Goal: Task Accomplishment & Management: Manage account settings

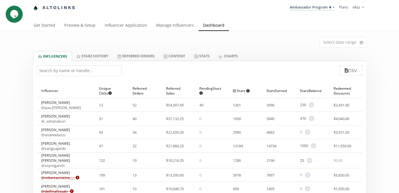
click at [96, 74] on input "text" at bounding box center [79, 70] width 85 height 11
paste input "elochapa"
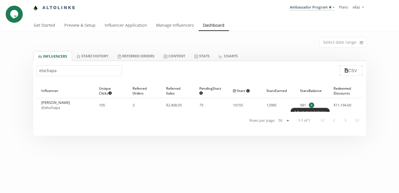
type input "elochapa"
click at [311, 104] on span "+" at bounding box center [311, 105] width 5 height 5
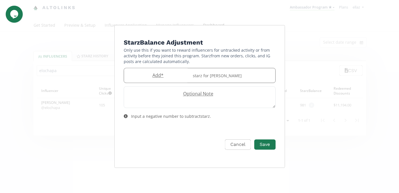
click at [165, 77] on label "Add *" at bounding box center [156, 75] width 65 height 7
type input "100"
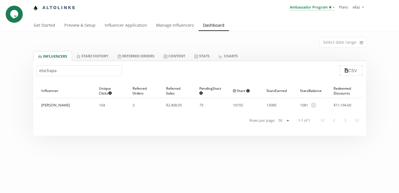
click at [306, 10] on link "Ambassador Program ★" at bounding box center [312, 8] width 45 height 6
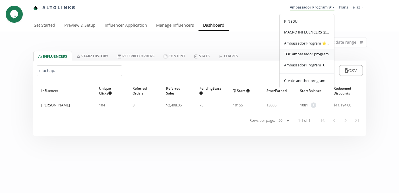
click at [310, 53] on span "TOP ambassador program" at bounding box center [306, 53] width 45 height 5
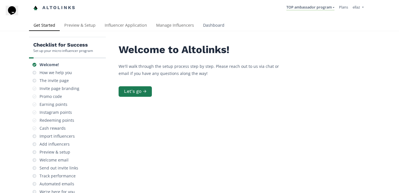
click at [217, 25] on link "Dashboard" at bounding box center [213, 25] width 30 height 11
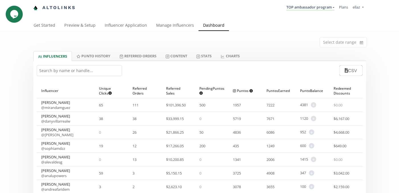
click at [94, 69] on input "text" at bounding box center [79, 70] width 85 height 11
type input "v"
paste input "sophiamdzz"
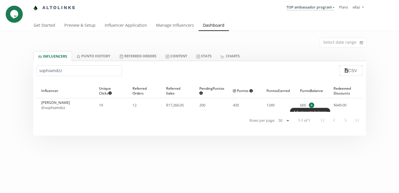
type input "sophiamdzz"
click at [311, 105] on span "+" at bounding box center [311, 105] width 5 height 5
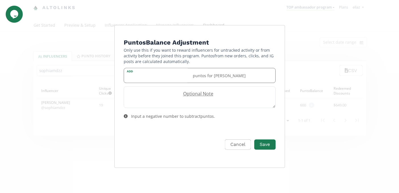
click at [165, 72] on div "Add puntos for Sophia Mendez" at bounding box center [200, 75] width 152 height 15
type input "500"
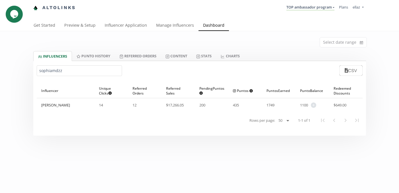
click at [92, 72] on input "sophiamdzz" at bounding box center [79, 70] width 85 height 11
paste input "lilianaajasso"
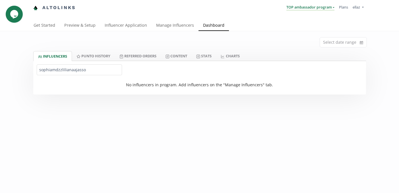
type input "sophiamdzzlilianaajasso"
click at [304, 8] on link "TOP ambassador program" at bounding box center [310, 8] width 48 height 6
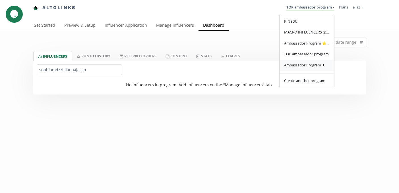
click at [305, 65] on span "Ambassador Program ★" at bounding box center [304, 65] width 41 height 5
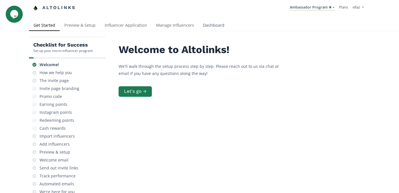
click at [216, 21] on link "Dashboard" at bounding box center [213, 25] width 30 height 11
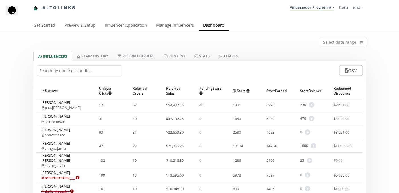
click at [70, 72] on input "text" at bounding box center [79, 70] width 85 height 11
paste input "lilianaajasso"
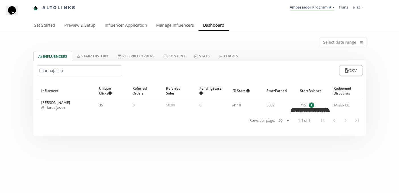
type input "lilianaajasso"
click at [310, 105] on span "+" at bounding box center [311, 105] width 5 height 5
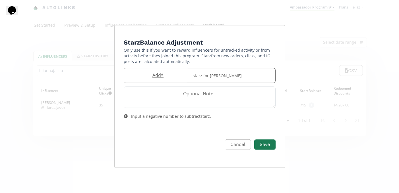
click at [151, 70] on div "Add * starz for Lily Jasso" at bounding box center [200, 75] width 152 height 15
type input "100"
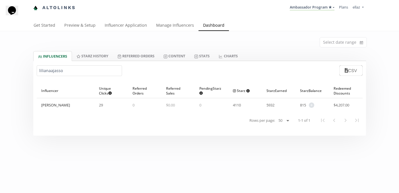
click at [68, 73] on input "lilianaajasso" at bounding box center [79, 70] width 85 height 11
paste input "renavarro"
type input "renavarroo"
click at [308, 105] on span "+" at bounding box center [307, 105] width 5 height 5
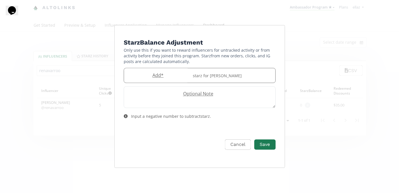
click at [157, 78] on label "Add *" at bounding box center [156, 75] width 65 height 7
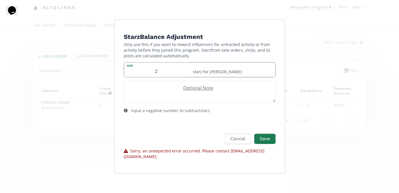
click at [162, 75] on input "2'" at bounding box center [156, 70] width 65 height 14
type input "20"
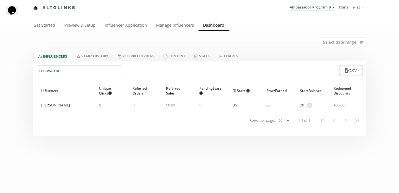
click at [76, 72] on input "renavarroo" at bounding box center [79, 70] width 85 height 11
paste input "@robertajiw"
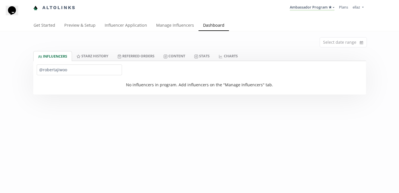
click at [43, 69] on input "@robertajiwoo" at bounding box center [79, 70] width 85 height 11
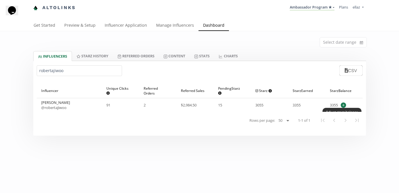
type input "robertajiwoo"
click at [342, 105] on span "+" at bounding box center [343, 105] width 5 height 5
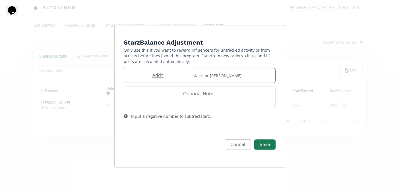
click at [165, 78] on label "Add *" at bounding box center [156, 75] width 65 height 7
type input "150"
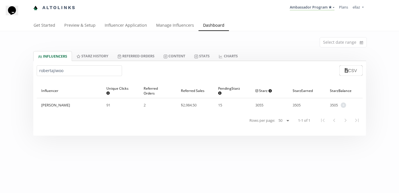
click at [56, 71] on input "robertajiwoo" at bounding box center [79, 70] width 85 height 11
paste input "Lilianaajass"
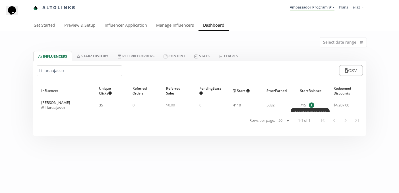
type input "Lilianaajasso"
click at [309, 105] on span "+" at bounding box center [311, 105] width 5 height 5
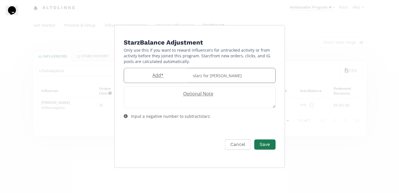
click at [161, 76] on label "Add *" at bounding box center [156, 75] width 65 height 7
type input "150"
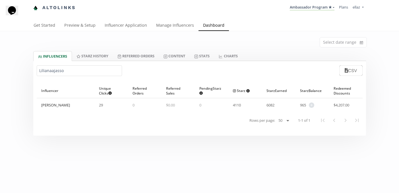
click at [61, 73] on input "Lilianaajasso" at bounding box center [79, 70] width 85 height 11
paste input "paugarzaaa"
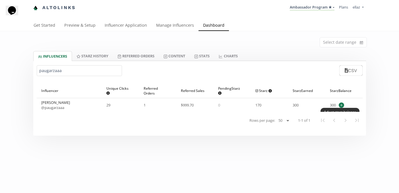
type input "paugarzaaa"
click at [341, 105] on span "+" at bounding box center [341, 105] width 5 height 5
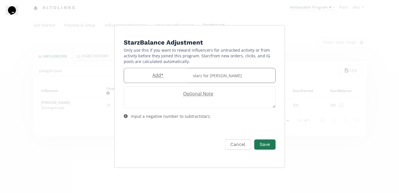
click at [154, 75] on label "Add *" at bounding box center [156, 75] width 65 height 7
type input "150"
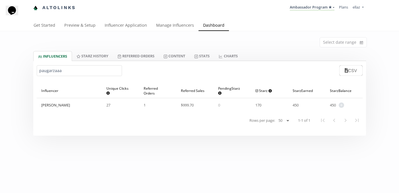
click at [47, 68] on input "paugarzaaa" at bounding box center [79, 70] width 85 height 11
paste input "sofyperalta"
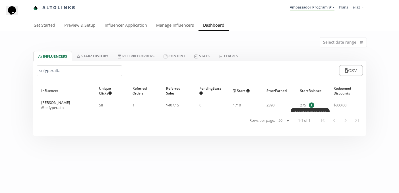
type input "sofyperalta"
click at [313, 107] on span "+" at bounding box center [311, 105] width 5 height 5
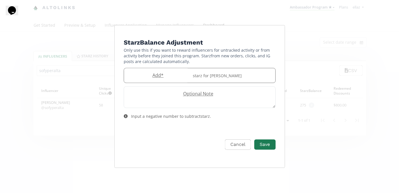
click at [155, 72] on label "Add *" at bounding box center [156, 75] width 65 height 7
type input "150"
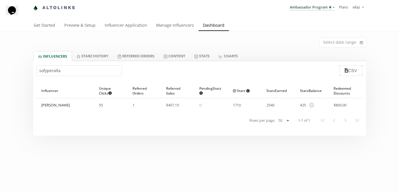
click at [53, 71] on input "sofyperalta" at bounding box center [79, 70] width 85 height 11
paste input "@constanzaamendoz"
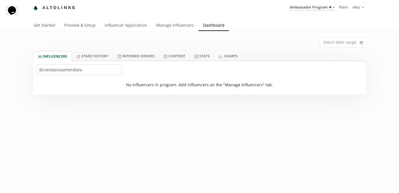
click at [43, 70] on input "@constanzaamendoza" at bounding box center [79, 70] width 85 height 11
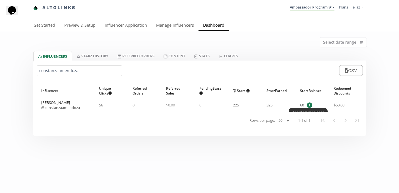
type input "constanzaamendoza"
click at [308, 105] on span "+" at bounding box center [309, 105] width 5 height 5
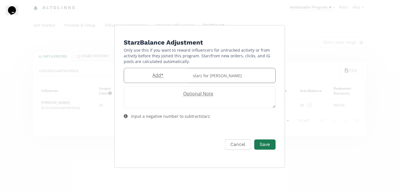
click at [163, 73] on label "Add *" at bounding box center [156, 75] width 65 height 7
type input "150"
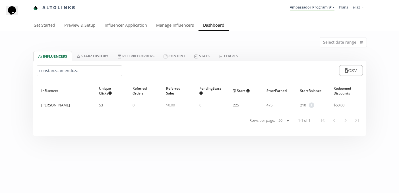
click at [61, 72] on input "constanzaamendoza" at bounding box center [79, 70] width 85 height 11
paste input "andreafrancoal"
type input "andreafrancoal"
click at [315, 106] on span "+" at bounding box center [313, 105] width 5 height 5
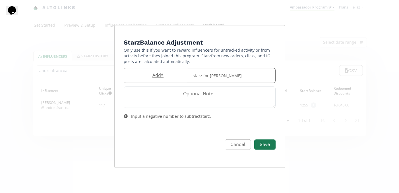
click at [173, 74] on label "Add *" at bounding box center [156, 75] width 65 height 7
type input "150"
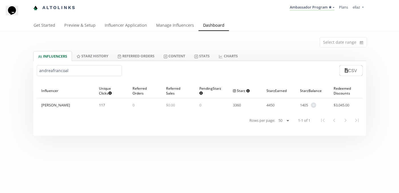
click at [60, 71] on input "andreafrancoal" at bounding box center [79, 70] width 85 height 11
paste input "maryarcea"
type input "maryarcea"
click at [312, 104] on span "+" at bounding box center [311, 105] width 5 height 5
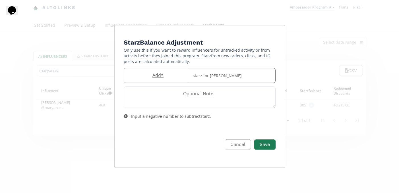
click at [148, 74] on label "Add *" at bounding box center [156, 75] width 65 height 7
type input "150"
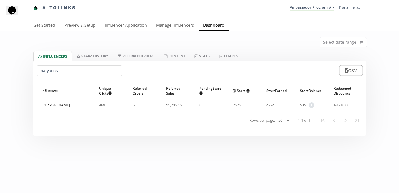
click at [84, 71] on input "maryarcea" at bounding box center [79, 70] width 85 height 11
paste input "vale_adame"
type input "vale_adame"
click at [310, 105] on span "+" at bounding box center [309, 105] width 5 height 5
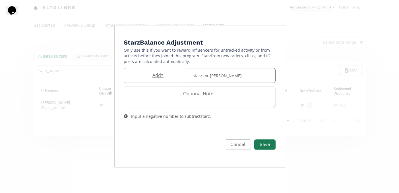
click at [170, 73] on label "Add *" at bounding box center [156, 75] width 65 height 7
type input "150"
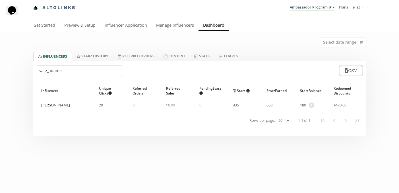
click at [69, 69] on input "vale_adame" at bounding box center [79, 70] width 85 height 11
paste input "elochapa"
type input "elochapa"
click at [314, 105] on span "+" at bounding box center [313, 105] width 5 height 5
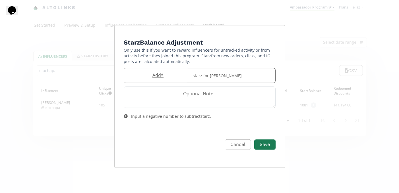
click at [146, 78] on label "Add *" at bounding box center [156, 75] width 65 height 7
type input "150"
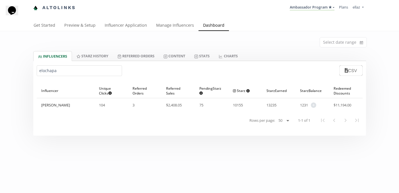
click at [76, 68] on input "elochapa" at bounding box center [79, 70] width 85 height 11
paste input "fernandacarmag"
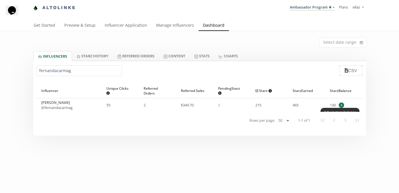
type input "fernandacarmag"
click at [341, 105] on span "+" at bounding box center [341, 105] width 5 height 5
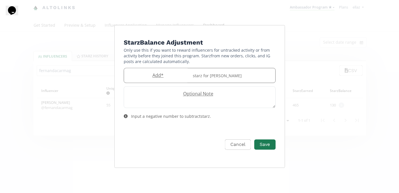
click at [162, 74] on label "Add *" at bounding box center [156, 75] width 65 height 7
type input "150"
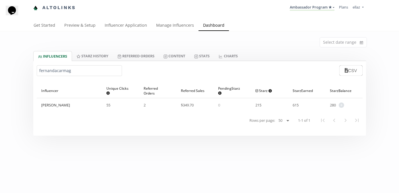
click at [52, 76] on div "fernandacarmag CSV" at bounding box center [199, 70] width 333 height 19
click at [52, 74] on input "fernandacarmag" at bounding box center [79, 70] width 85 height 11
paste input "elsaluciardz"
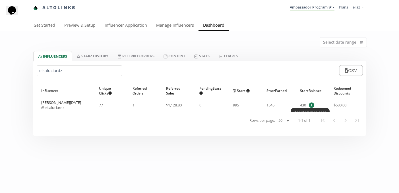
type input "elsaluciardz"
click at [309, 105] on span "+" at bounding box center [311, 105] width 5 height 5
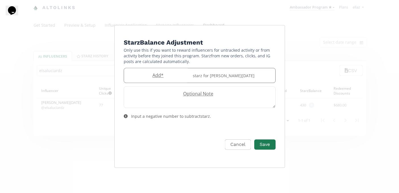
click at [163, 72] on label "Add *" at bounding box center [156, 75] width 65 height 7
type input "150"
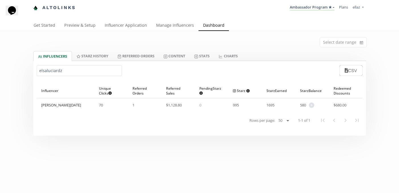
click at [93, 67] on input "elsaluciardz" at bounding box center [79, 70] width 85 height 11
paste input "zoepruendaa"
type input "zoep"
click at [312, 105] on span "+" at bounding box center [309, 105] width 5 height 5
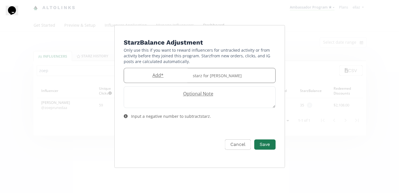
click at [155, 76] on label "Add *" at bounding box center [156, 75] width 65 height 7
type input "150"
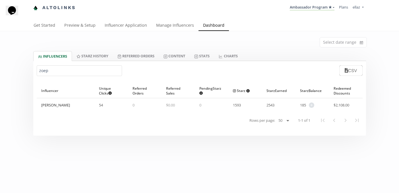
click at [90, 75] on input "zoep" at bounding box center [79, 70] width 85 height 11
paste input "Yadibarrioos"
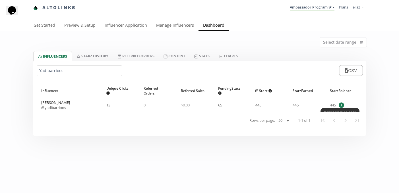
type input "Yadibarrioos"
click at [341, 105] on span "+" at bounding box center [341, 105] width 5 height 5
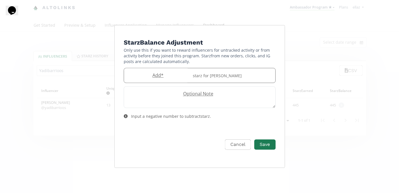
click at [164, 76] on label "Add *" at bounding box center [156, 75] width 65 height 7
type input "150"
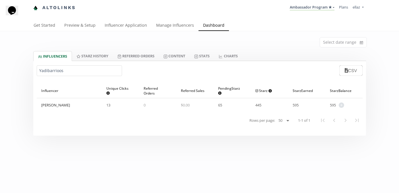
click at [60, 74] on input "Yadibarrioos" at bounding box center [79, 70] width 85 height 11
paste input "@jimeeet"
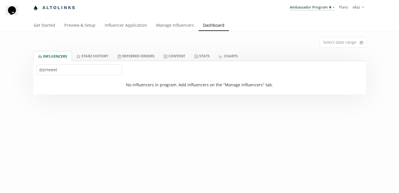
click at [42, 70] on input "@jimeeet" at bounding box center [79, 70] width 85 height 11
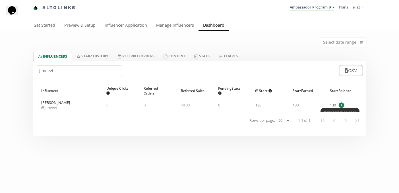
type input "jimeeet"
click at [340, 104] on span "+" at bounding box center [341, 105] width 5 height 5
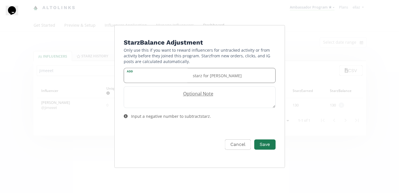
click at [147, 69] on div "Add starz for Jimena Torres" at bounding box center [200, 75] width 152 height 15
type input "150"
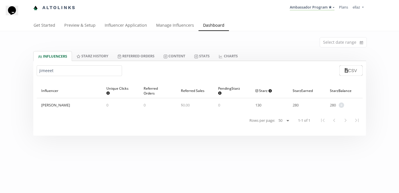
click at [54, 73] on input "jimeeet" at bounding box center [79, 70] width 85 height 11
paste input "Reginasifuentess"
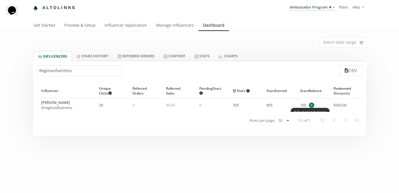
type input "Reginasifuentess"
click at [311, 106] on span "+" at bounding box center [311, 105] width 5 height 5
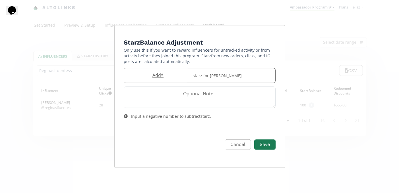
click at [149, 77] on label "Add *" at bounding box center [156, 75] width 65 height 7
type input "150"
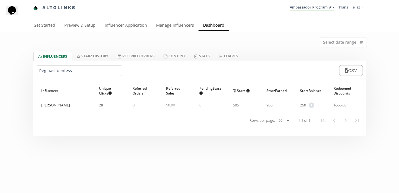
click at [63, 65] on div "Reginasifuentess CSV" at bounding box center [199, 70] width 333 height 19
click at [57, 70] on input "Reginasifuentess" at bounding box center [79, 70] width 85 height 11
paste input "@valentinagzzv"
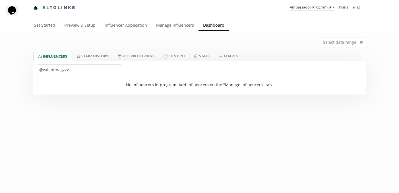
click at [42, 70] on input "@valentinagzzv" at bounding box center [79, 70] width 85 height 11
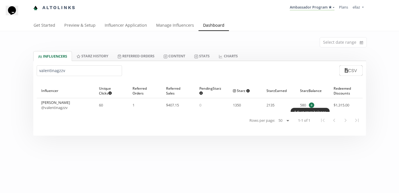
type input "valentinagzzv"
click at [312, 105] on span "+" at bounding box center [311, 105] width 5 height 5
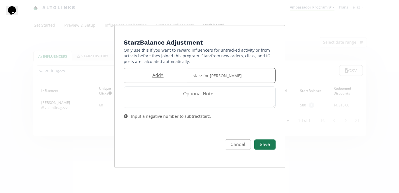
click at [147, 79] on input "Edit Program" at bounding box center [156, 75] width 65 height 14
type input "150"
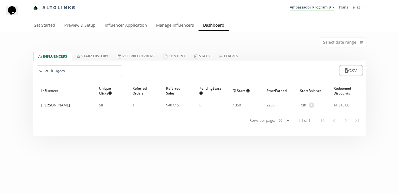
click at [51, 74] on input "valentinagzzv" at bounding box center [79, 70] width 85 height 11
paste input "sabrinaflm"
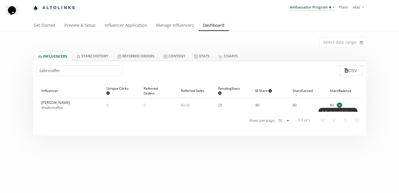
type input "sabrinaflm"
click at [339, 105] on span "+" at bounding box center [339, 105] width 5 height 5
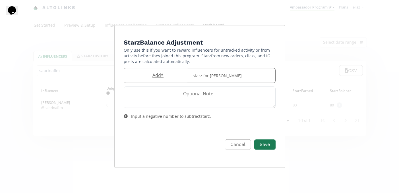
click at [157, 74] on label "Add *" at bounding box center [156, 75] width 65 height 7
type input "150"
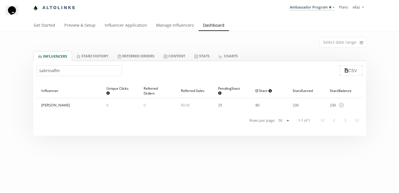
click at [61, 66] on input "sabrinaflm" at bounding box center [79, 70] width 85 height 11
paste input "__fernandacg__"
type input "__fernandacg__"
click at [341, 107] on span "+" at bounding box center [341, 105] width 5 height 5
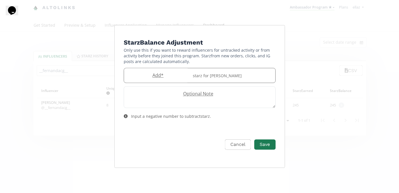
click at [158, 80] on input "Edit Program" at bounding box center [156, 75] width 65 height 14
type input "150"
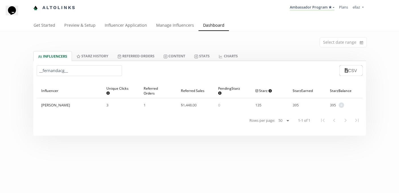
click at [59, 74] on input "__fernandacg__" at bounding box center [79, 70] width 85 height 11
paste input "kiki.ochs"
type input "kiki.ochs"
click at [341, 105] on span "+" at bounding box center [341, 105] width 5 height 5
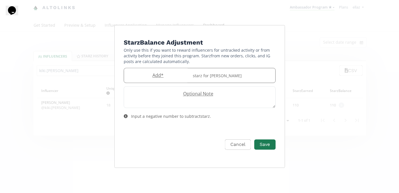
click at [152, 73] on label "Add *" at bounding box center [156, 75] width 65 height 7
type input "150"
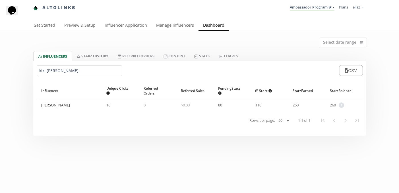
click at [48, 70] on input "kiki.ochs" at bounding box center [79, 70] width 85 height 11
paste input "zarigonzz"
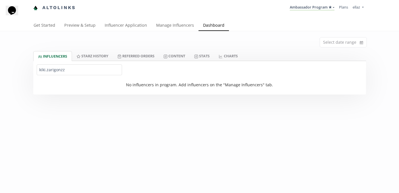
click at [48, 70] on input "kiki.zarigonzz" at bounding box center [79, 70] width 85 height 11
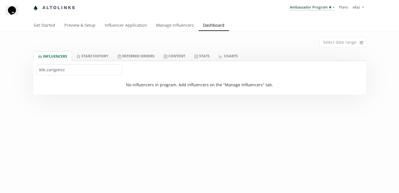
paste input "text"
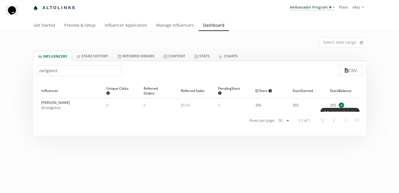
type input "zarigonzz"
click at [339, 104] on span "+" at bounding box center [341, 105] width 5 height 5
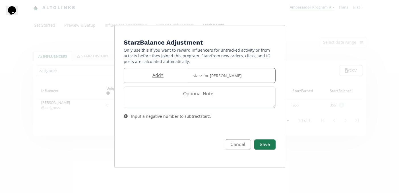
click at [160, 73] on label "Add *" at bounding box center [156, 75] width 65 height 7
type input "150"
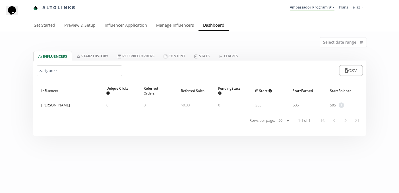
click at [52, 70] on input "zarigonzz" at bounding box center [79, 70] width 85 height 11
paste input "Happyybella"
type input "Happyybella"
click at [339, 105] on span "+" at bounding box center [341, 105] width 5 height 5
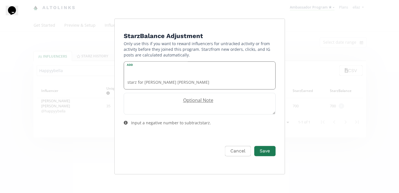
click at [155, 76] on input "Edit Program" at bounding box center [156, 69] width 65 height 14
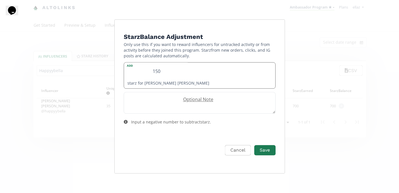
type input "150"
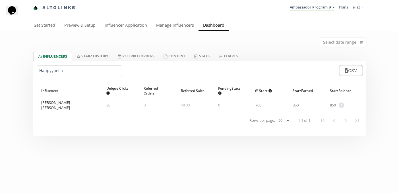
click at [76, 72] on input "Happyybella" at bounding box center [79, 70] width 85 height 11
paste input "vanguajardo"
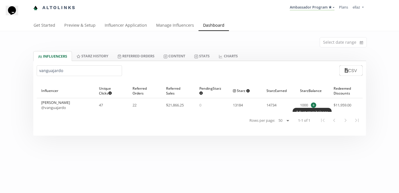
type input "vanguajardo"
click at [315, 106] on span "+" at bounding box center [313, 105] width 5 height 5
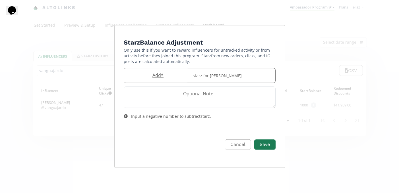
click at [158, 71] on div "Add * starz for Vanessa Guajardo" at bounding box center [200, 75] width 152 height 15
type input "150"
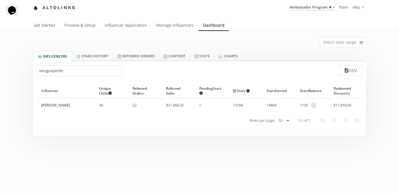
click at [48, 70] on input "vanguajardo" at bounding box center [79, 70] width 85 height 11
paste input "anaisabelootd"
type input "anaisabelootd"
click at [312, 104] on span "+" at bounding box center [311, 105] width 5 height 5
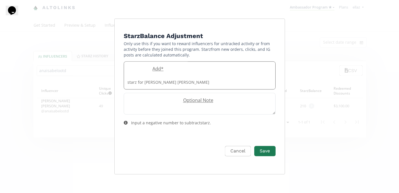
click at [152, 72] on label "Add *" at bounding box center [156, 69] width 65 height 7
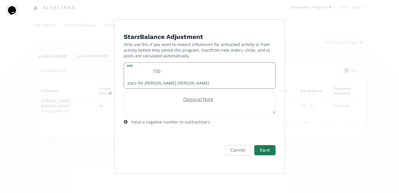
type input "150"
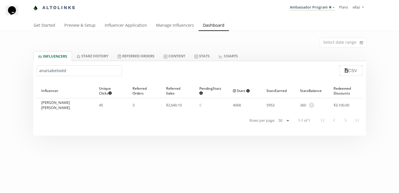
click at [88, 70] on input "anaisabelootd" at bounding box center [79, 70] width 85 height 11
paste input "@maarianamur"
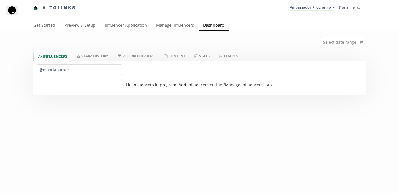
click at [41, 70] on input "@maarianamur" at bounding box center [79, 70] width 85 height 11
click at [43, 70] on input "@maarianamur" at bounding box center [79, 70] width 85 height 11
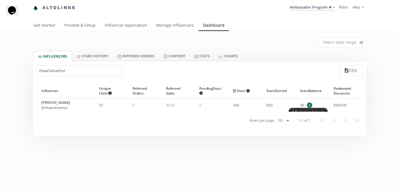
type input "maarianamur"
click at [309, 106] on span "+" at bounding box center [309, 105] width 5 height 5
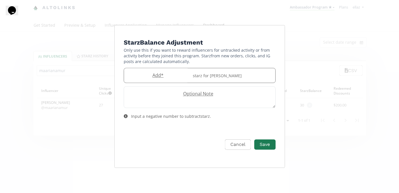
click at [169, 76] on label "Add *" at bounding box center [156, 75] width 65 height 7
type input "150"
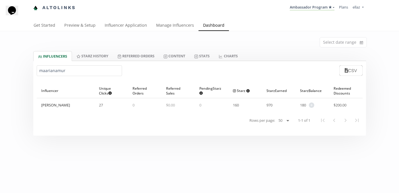
click at [52, 73] on input "maarianamur" at bounding box center [79, 70] width 85 height 11
paste input "elisaccast"
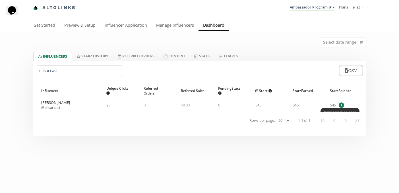
type input "elisaccast"
click at [342, 106] on span "+" at bounding box center [341, 105] width 5 height 5
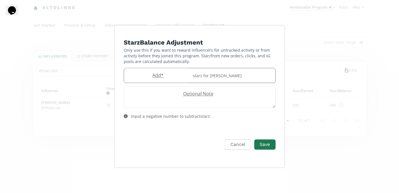
click at [151, 75] on label "Add *" at bounding box center [156, 75] width 65 height 7
type input "150"
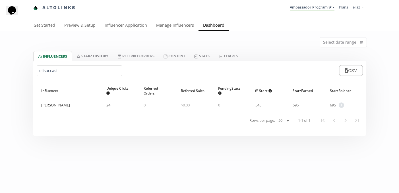
click at [57, 72] on input "elisaccast" at bounding box center [79, 70] width 85 height 11
paste input "Marianaririve"
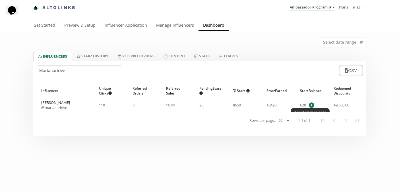
type input "Marianaririve"
click at [311, 105] on span "+" at bounding box center [311, 105] width 5 height 5
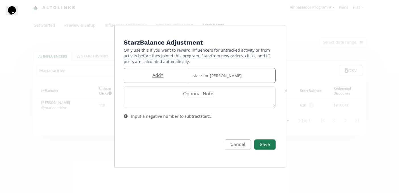
click at [168, 73] on label "Add *" at bounding box center [156, 75] width 65 height 7
type input "150"
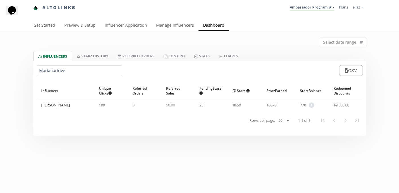
click at [56, 72] on input "Marianaririve" at bounding box center [79, 70] width 85 height 11
paste input "aragomezt"
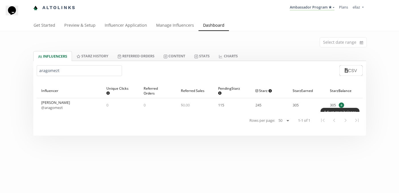
type input "aragomezt"
click at [340, 105] on span "+" at bounding box center [341, 105] width 5 height 5
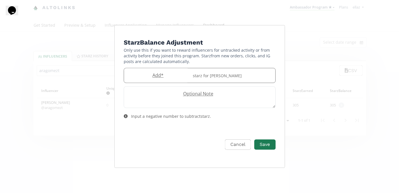
click at [167, 74] on label "Add *" at bounding box center [156, 75] width 65 height 7
type input "150"
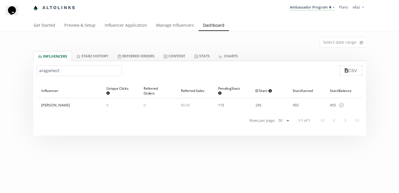
click at [58, 70] on input "aragomezt" at bounding box center [79, 70] width 85 height 11
paste input "Marianaririve"
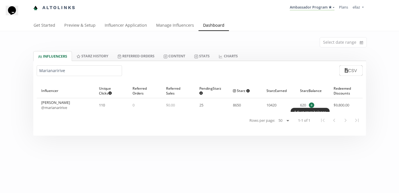
type input "Marianaririve"
click at [311, 103] on span "+" at bounding box center [311, 105] width 5 height 5
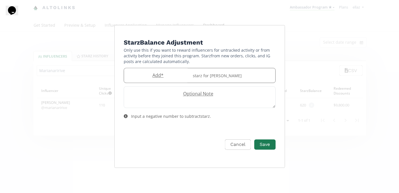
click at [163, 78] on label "Add *" at bounding box center [156, 75] width 65 height 7
type input "150"
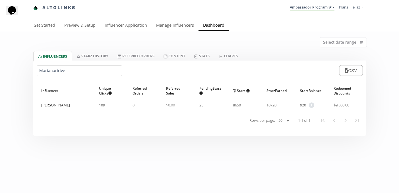
click at [80, 71] on input "Marianaririve" at bounding box center [79, 70] width 85 height 11
paste input "constanza.ggm"
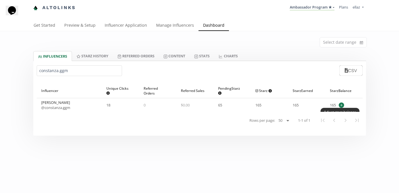
type input "constanza.ggm"
click at [340, 103] on span "+" at bounding box center [341, 105] width 5 height 5
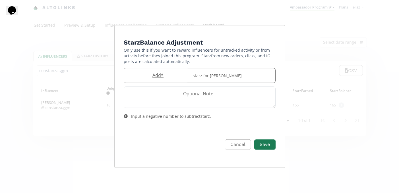
click at [163, 80] on input "Edit Program" at bounding box center [156, 75] width 65 height 14
type input "150"
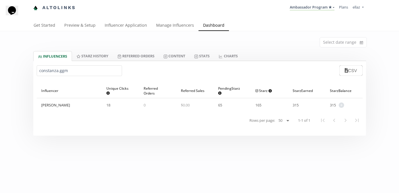
click at [63, 69] on input "constanza.ggm" at bounding box center [79, 70] width 85 height 11
paste input "anarosadob"
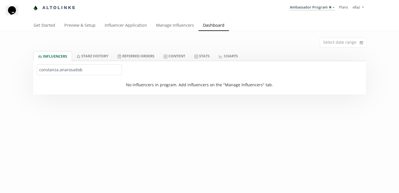
click at [63, 69] on input "constanza.anarosadob" at bounding box center [79, 70] width 85 height 11
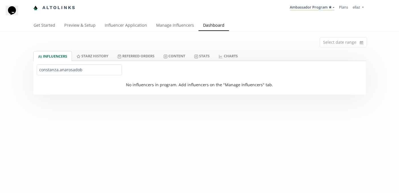
paste input "text"
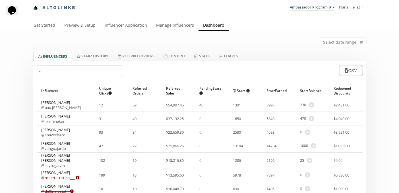
type input "a"
click at [57, 78] on div "a CSV" at bounding box center [199, 70] width 333 height 19
click at [58, 71] on input "a" at bounding box center [79, 70] width 85 height 11
paste input "mariajosgtz"
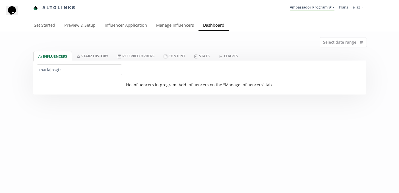
click at [53, 69] on input "mariajosgtz" at bounding box center [79, 70] width 85 height 11
paste input "@ale.brumm"
click at [42, 71] on input "@ale.brumm" at bounding box center [79, 70] width 85 height 11
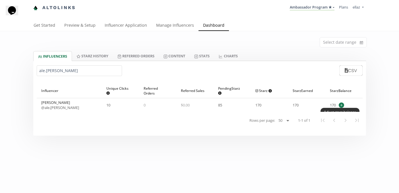
type input "ale.brumm"
click at [341, 107] on span "+" at bounding box center [341, 105] width 5 height 5
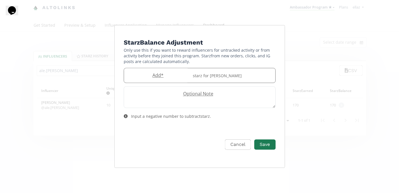
click at [159, 78] on label "Add *" at bounding box center [156, 75] width 65 height 7
type input "150"
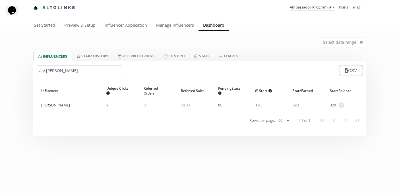
click at [47, 72] on input "ale.brumm" at bounding box center [79, 70] width 85 height 11
paste input "@arangomeez"
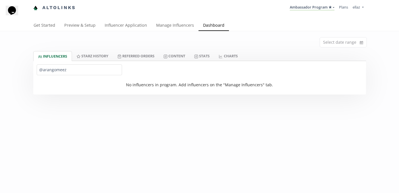
click at [43, 71] on input "@arangomeez" at bounding box center [79, 70] width 85 height 11
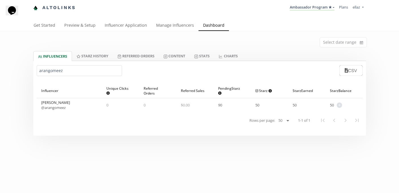
type input "arangomeez"
click at [337, 105] on span "+" at bounding box center [339, 105] width 5 height 5
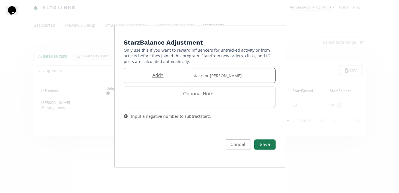
click at [147, 74] on label "Add *" at bounding box center [156, 75] width 65 height 7
type input "150"
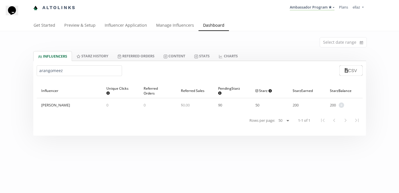
click at [54, 68] on input "arangomeez" at bounding box center [79, 70] width 85 height 11
paste input "paumendozaleon"
type input "paumendozaleon"
click at [342, 104] on span "+" at bounding box center [341, 105] width 5 height 5
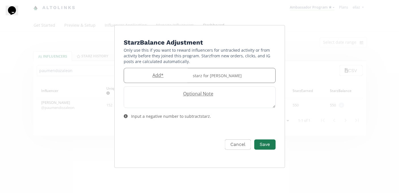
click at [162, 75] on label "Add *" at bounding box center [156, 75] width 65 height 7
type input "150"
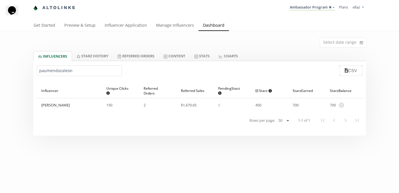
click at [62, 67] on input "paumendozaleon" at bounding box center [79, 70] width 85 height 11
paste input "@divanedid"
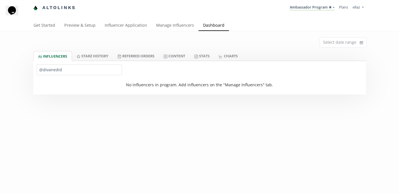
click at [43, 70] on input "@divanedid" at bounding box center [79, 70] width 85 height 11
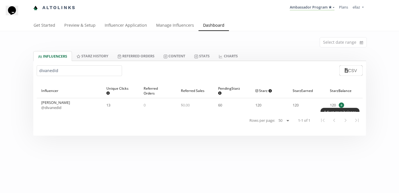
type input "divanedid"
click at [341, 105] on span "+" at bounding box center [341, 105] width 5 height 5
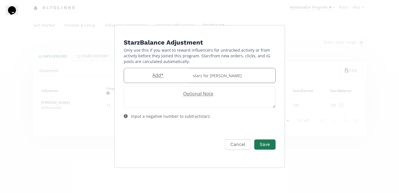
click at [152, 73] on label "Add *" at bounding box center [156, 75] width 65 height 7
type input "150"
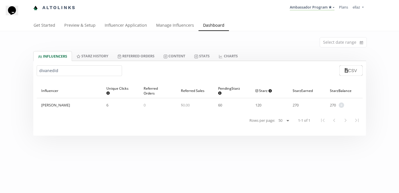
click at [49, 76] on input "divanedid" at bounding box center [79, 70] width 85 height 11
click at [49, 74] on input "divanedid" at bounding box center [79, 70] width 85 height 11
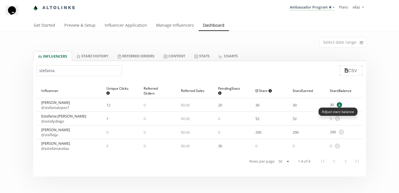
type input "stefania"
click at [339, 105] on span "+" at bounding box center [339, 104] width 5 height 5
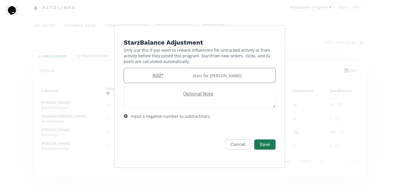
click at [158, 79] on input "Edit Program" at bounding box center [156, 75] width 65 height 14
type input "150"
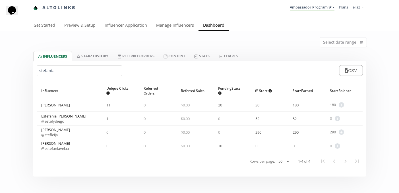
click at [56, 69] on input "stefania" at bounding box center [79, 70] width 85 height 11
paste input "Mich.velam"
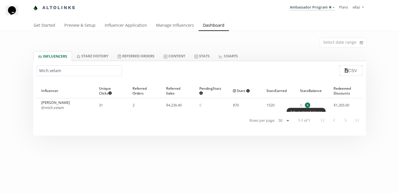
type input "Mich.velam"
click at [308, 105] on span "+" at bounding box center [307, 105] width 5 height 5
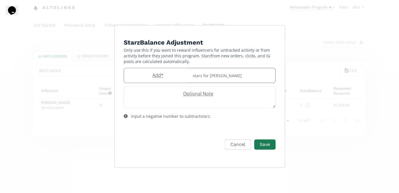
click at [156, 77] on label "Add *" at bounding box center [156, 75] width 65 height 7
type input "20"
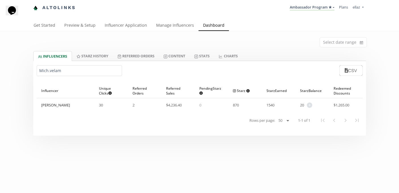
click at [72, 70] on input "Mich.velam" at bounding box center [79, 70] width 85 height 11
paste input "cata.vergarah_"
type input "cata.vergarah_"
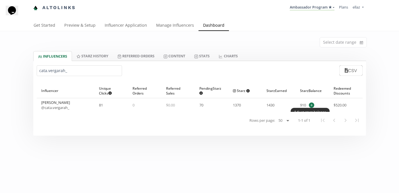
click at [309, 105] on span "+" at bounding box center [311, 105] width 5 height 5
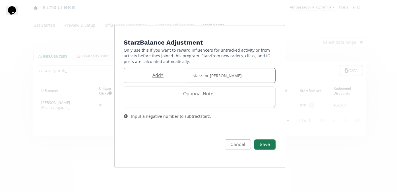
click at [151, 78] on label "Add *" at bounding box center [156, 75] width 65 height 7
type input "150"
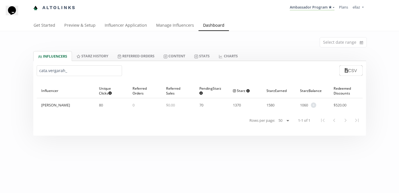
click at [58, 67] on input "cata.vergarah_" at bounding box center [79, 70] width 85 height 11
paste input "paulinaahdzr"
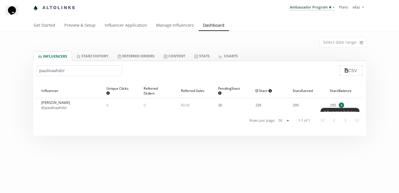
type input "paulinaahdzr"
click at [340, 106] on span "+" at bounding box center [341, 105] width 5 height 5
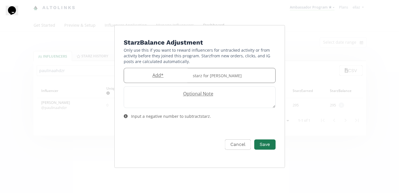
click at [152, 77] on label "Add *" at bounding box center [156, 75] width 65 height 7
type input "150"
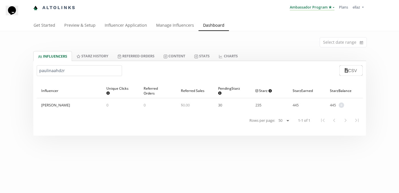
click at [319, 11] on link "Ambassador Program ★" at bounding box center [312, 8] width 45 height 6
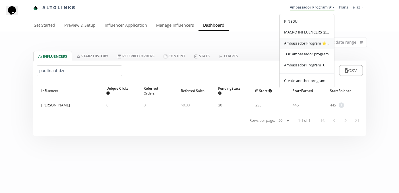
click at [307, 45] on span "Ambassador Program ⭐️⭐️" at bounding box center [306, 43] width 45 height 5
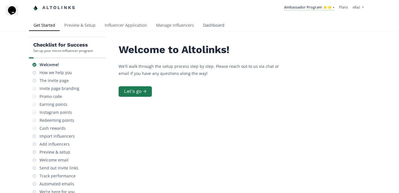
click at [207, 25] on link "Dashboard" at bounding box center [213, 25] width 30 height 11
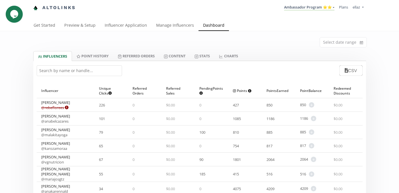
click at [109, 72] on input "text" at bounding box center [79, 70] width 85 height 11
paste input "anarosadob"
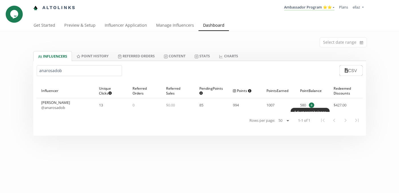
type input "anarosadob"
click at [311, 106] on span "+" at bounding box center [311, 105] width 5 height 5
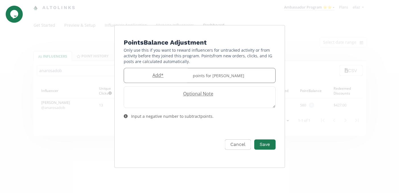
click at [144, 72] on label "Add *" at bounding box center [156, 75] width 65 height 7
type input "150"
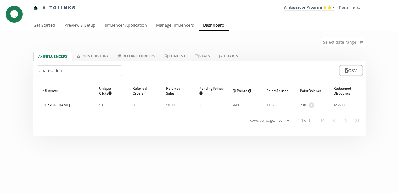
click at [76, 69] on input "anarosadob" at bounding box center [79, 70] width 85 height 11
paste input "mariajosgtz"
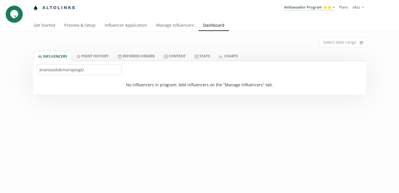
click at [77, 69] on input "anarosadobmariajosgtz" at bounding box center [79, 70] width 85 height 11
paste input "text"
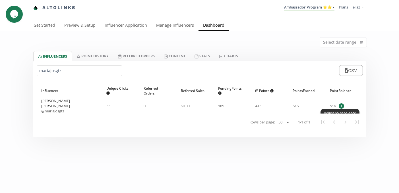
type input "mariajosgtz"
click at [341, 107] on span "+" at bounding box center [341, 105] width 5 height 5
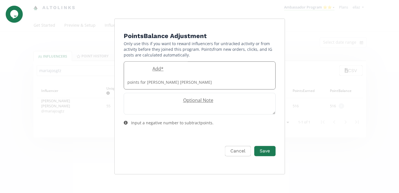
click at [150, 72] on label "Add *" at bounding box center [156, 69] width 65 height 7
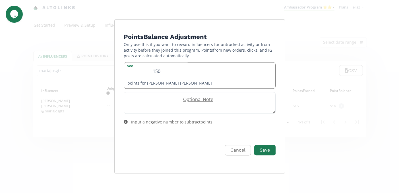
type input "150"
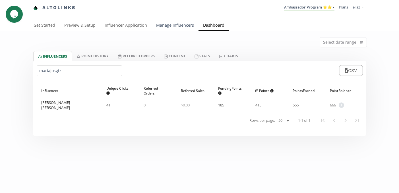
click at [180, 21] on link "Manage Influencers" at bounding box center [175, 25] width 47 height 11
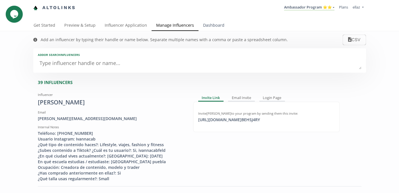
click at [207, 29] on link "Dashboard" at bounding box center [213, 25] width 30 height 11
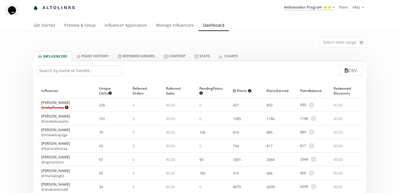
click at [177, 51] on div "Select date range" at bounding box center [199, 41] width 341 height 20
click at [176, 59] on link "Content" at bounding box center [174, 56] width 31 height 10
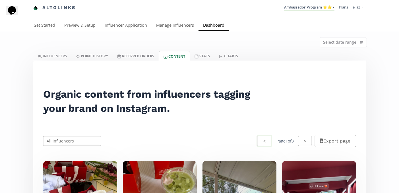
click at [76, 139] on input "text" at bounding box center [72, 141] width 60 height 11
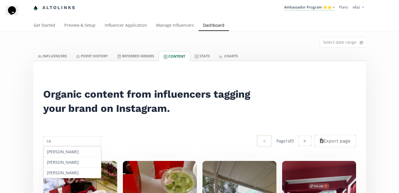
type input "c"
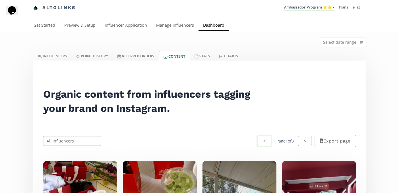
click at [313, 11] on li "Ambassador Program ⭐️⭐️ KINEDU MACRO INFLUENCERS (prog ventas) Ambassador Progr…" at bounding box center [309, 7] width 55 height 11
click at [310, 8] on link "Ambassador Program ⭐️⭐️" at bounding box center [309, 8] width 50 height 6
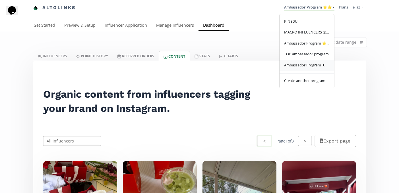
click at [306, 62] on link "Ambassador Program ★" at bounding box center [306, 65] width 55 height 11
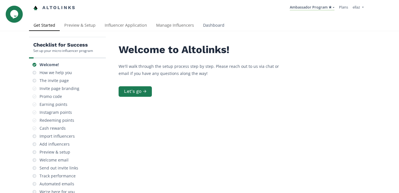
click at [211, 21] on link "Dashboard" at bounding box center [213, 25] width 30 height 11
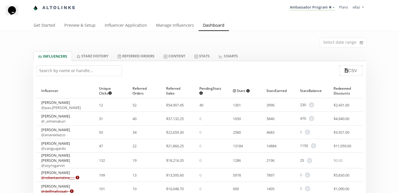
click at [98, 69] on input "text" at bounding box center [79, 70] width 85 height 11
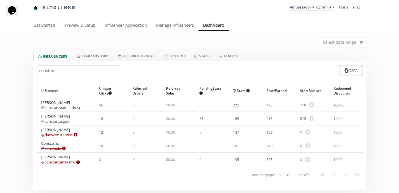
click at [91, 71] on input "constan" at bounding box center [79, 70] width 85 height 11
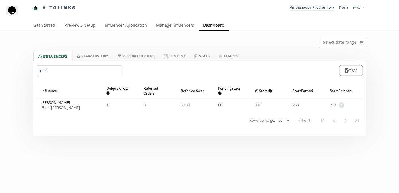
type input "kers"
click at [74, 73] on input "kers" at bounding box center [79, 70] width 85 height 11
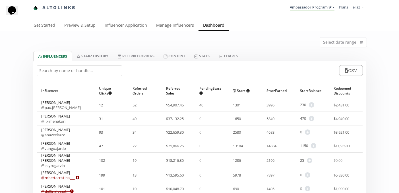
click at [170, 32] on div "Select date range" at bounding box center [199, 41] width 341 height 20
click at [166, 24] on link "Manage Influencers" at bounding box center [175, 25] width 47 height 11
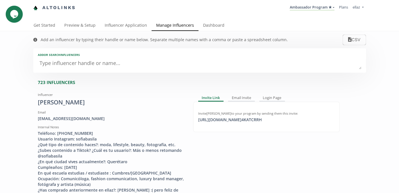
click at [86, 63] on textarea at bounding box center [199, 63] width 323 height 11
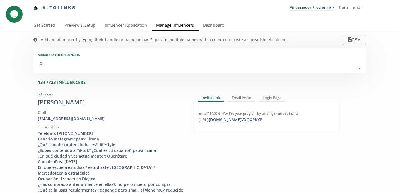
type textarea "pa"
type input "pa"
type input "PA"
type textarea "pau"
type input "pau"
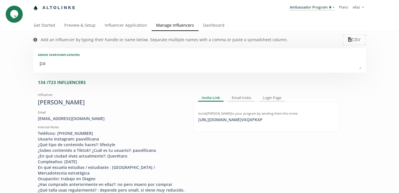
type input "PAU"
type textarea "paul"
type input "paul"
type input "PAUL"
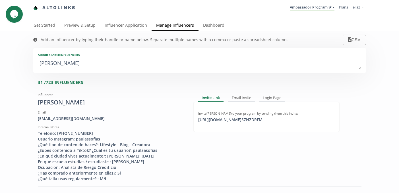
type textarea "pauli"
type input "pauli"
type input "PAULI"
type textarea "paulin"
type input "paulin"
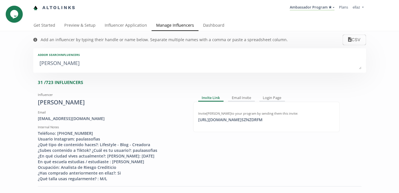
type input "PAULIN"
type textarea "paulina"
type input "paulina"
type input "PAULINA"
type textarea "paulina h"
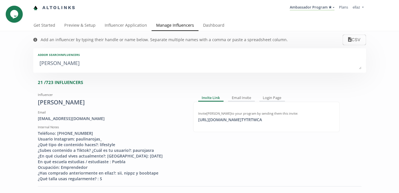
type input "paulina h"
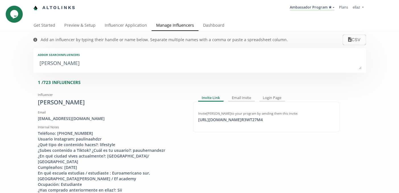
type textarea "paulina he"
type input "paulina he"
click at [236, 121] on div "https://app.altolinks.com/invite/ R3WT27M4 click to copy" at bounding box center [230, 120] width 71 height 6
copy div "https://app.altolinks.com/invite/ R3WT27M4"
click at [77, 64] on textarea "paulina he" at bounding box center [199, 63] width 323 height 11
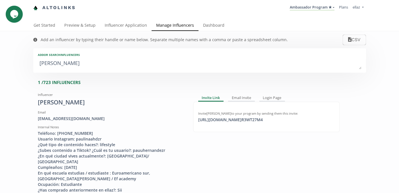
click at [77, 64] on textarea "paulina he" at bounding box center [199, 63] width 323 height 11
type textarea "s"
type input "s"
type input "S"
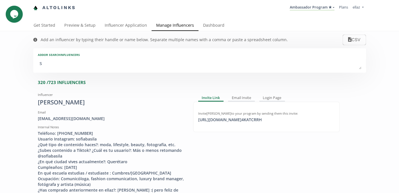
type textarea "st"
type input "st"
type input "ST"
type textarea "ste"
type input "ste"
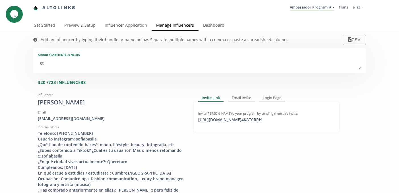
type input "STE"
type textarea "stef"
type input "stef"
type input "STEF"
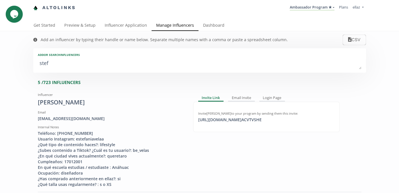
type textarea "stefa"
type input "stefa"
type input "STEFA"
type textarea "stefan"
type input "stefan"
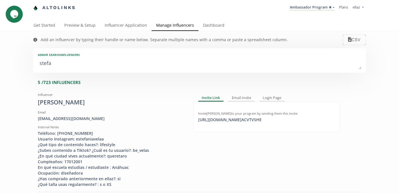
type input "STEFAN"
type textarea "stefani"
type input "stefani"
type input "STEFANI"
type textarea "stefania"
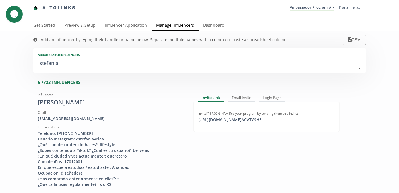
type input "stefania"
type input "STEFANIA"
type textarea "stefania l"
type input "stefania l"
type textarea "stefania lo"
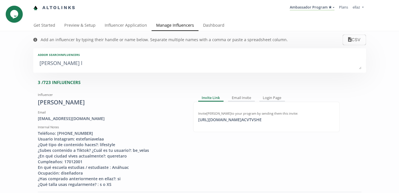
type input "stefania lo"
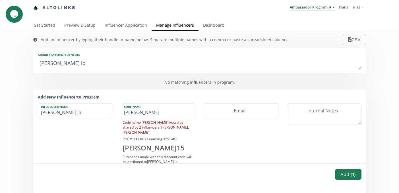
type textarea "stefania l"
type input "stefania l"
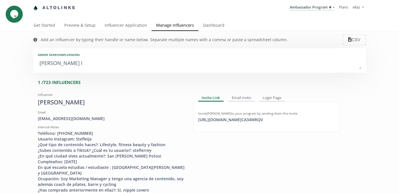
type textarea "stefania"
type input "stefania"
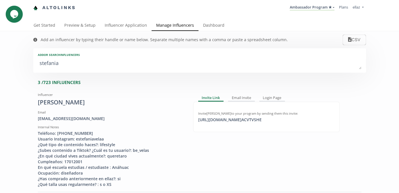
type textarea "stefani"
type input "stefani"
type input "STEFANI"
type textarea "stefan"
type input "stefan"
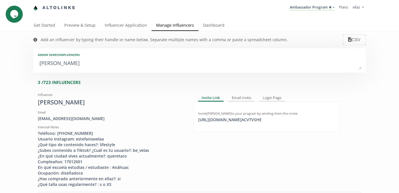
type input "STEFAN"
type textarea "stefa"
type input "stefa"
type input "STEFA"
type textarea "stef"
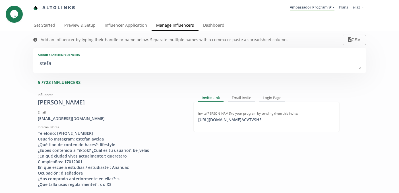
type input "stef"
type input "STEF"
type textarea "stefa"
type input "stefa"
type input "STEFA"
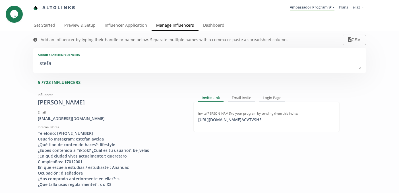
type textarea "stefan"
type input "stefan"
type input "STEFAN"
type textarea "stefana"
type input "stefana"
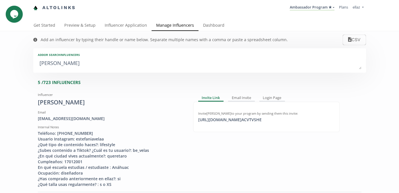
type input "STEFANA"
type textarea "stefan"
type input "stefan"
type input "STEFAN"
type textarea "stefani"
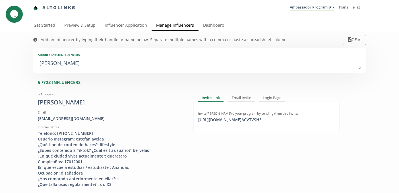
type input "stefani"
type input "STEFANI"
type textarea "stefania"
type input "stefania"
type input "STEFANIA"
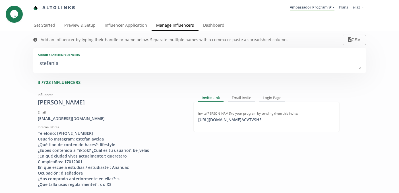
type textarea "stefania o"
type input "stefania o"
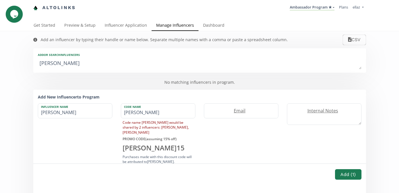
type textarea "stefania"
type input "stefania"
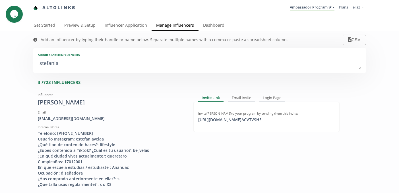
type textarea "stefania l"
type input "stefania l"
type textarea "stefania lo"
type input "stefania lo"
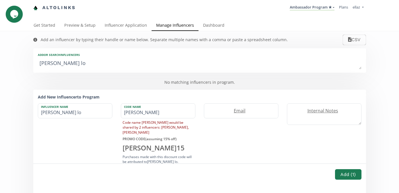
type textarea "stefania lop"
type input "stefania lop"
type textarea "stefania lo"
type input "stefania lo"
type textarea "stefania l"
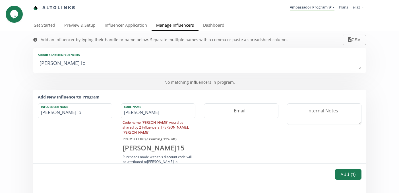
type input "stefania l"
type textarea "stefania"
type input "stefania"
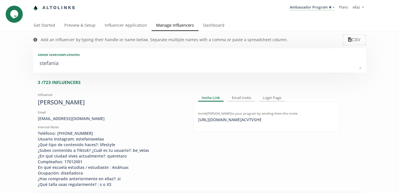
type textarea "stefani"
type input "stefani"
type input "STEFANI"
type textarea "stefan"
type input "stefan"
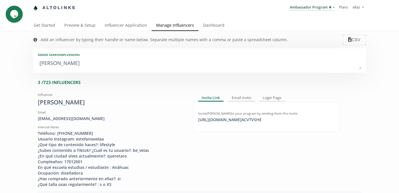
type input "STEFAN"
type textarea "stefa"
type input "stefa"
type input "STEFA"
type textarea "stef"
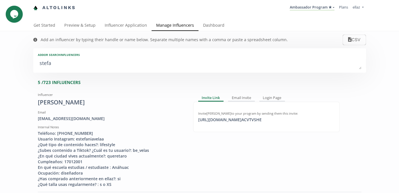
type input "stef"
type input "STEF"
type textarea "ste"
type input "ste"
type input "STE"
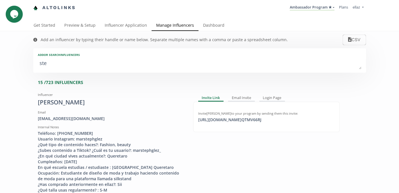
type textarea "st"
type input "st"
type input "ST"
type textarea "s"
type input "s"
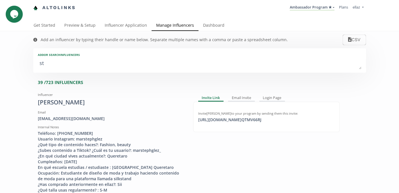
type input "S"
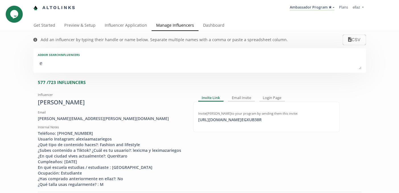
type textarea "es"
type input "es"
type input "ES"
type textarea "est"
type input "est"
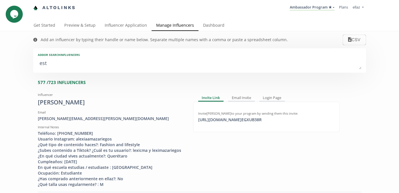
type input "EST"
type textarea "este"
type input "este"
type input "ESTE"
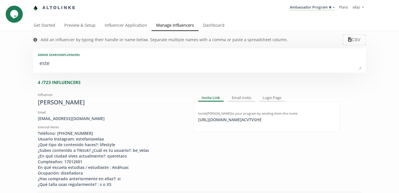
type textarea "estef"
type input "estef"
type input "ESTEF"
type textarea "estefa"
type input "estefa"
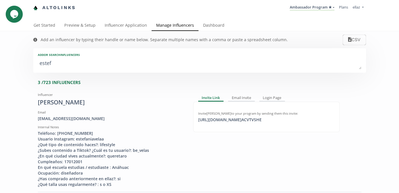
type input "ESTEFA"
type textarea "estefan"
type input "estefan"
type input "ESTEFAN"
type textarea "estefani"
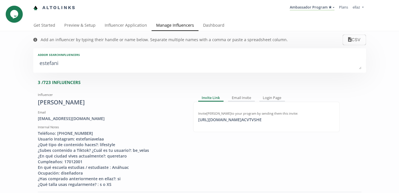
type input "estefani"
type input "ESTEFANI"
type textarea "estefania"
type input "estefania"
type input "ESTEFANIA"
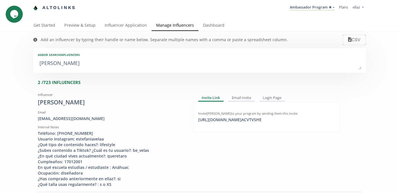
type textarea "estefania l"
type input "estefania l"
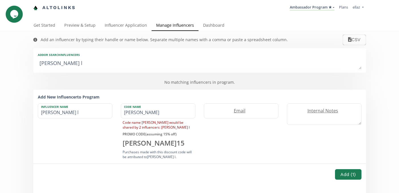
type textarea "estefania lo"
type input "estefania lo"
type textarea "estefania l"
type input "estefania l"
type textarea "estefania"
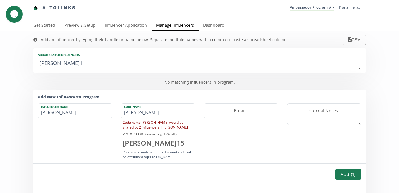
type input "estefania"
type textarea "estefani"
type input "estefani"
type input "ESTEFANI"
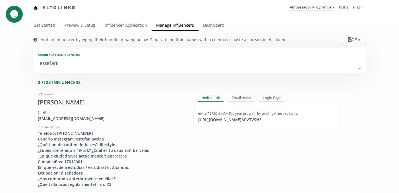
type textarea "estefan"
type input "estefan"
type input "ESTEFAN"
type textarea "estefa"
type input "estefa"
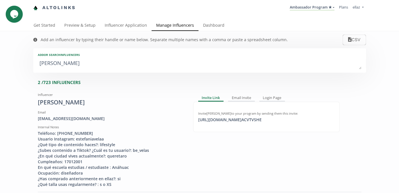
type input "ESTEFA"
type textarea "estef"
type input "estef"
type input "ESTEF"
type textarea "este"
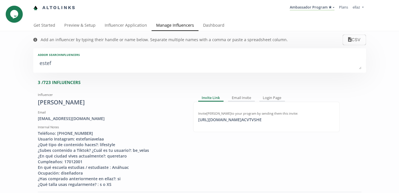
type input "este"
type input "ESTE"
type textarea "est"
type input "est"
type input "EST"
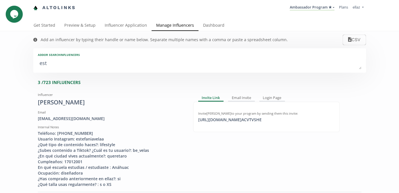
type textarea "es"
type input "es"
type input "ES"
type textarea "e"
type input "e"
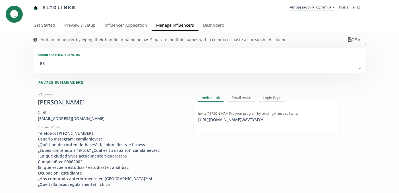
type input "E"
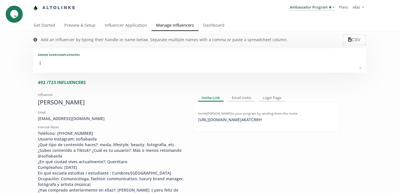
type textarea "lo"
type input "lo"
type input "LO"
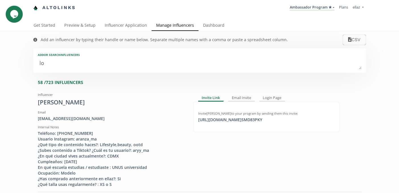
type textarea "lop"
type input "lop"
type input "LOP"
type textarea "lope"
type input "lope"
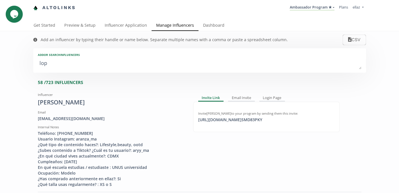
type input "LOPE"
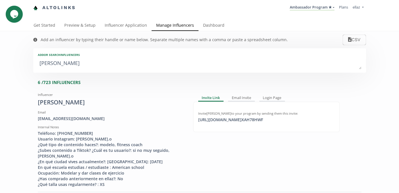
type textarea "lopez"
type input "lopez"
type input "LOPEZ"
click at [49, 63] on textarea "lopez" at bounding box center [199, 63] width 323 height 11
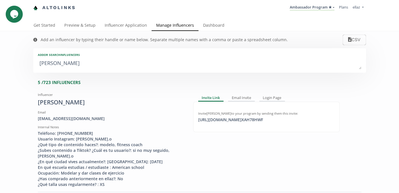
type textarea "s"
type input "s"
type input "S"
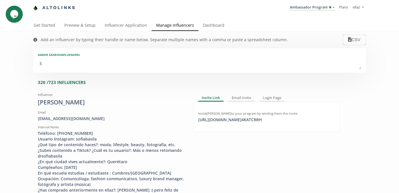
type textarea "st"
type input "st"
type input "ST"
type textarea "ste"
type input "ste"
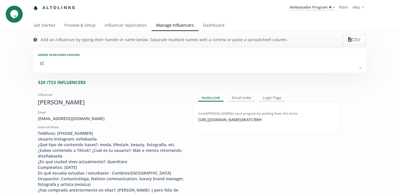
type input "STE"
type textarea "stef"
type input "stef"
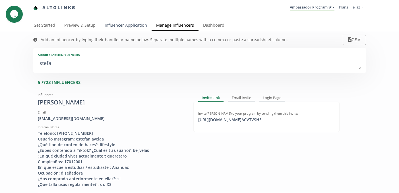
click at [129, 22] on link "Influencer Application" at bounding box center [125, 25] width 51 height 11
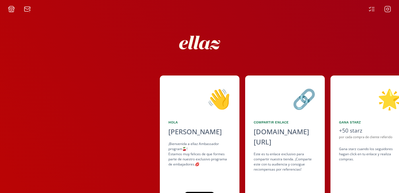
click at [368, 5] on div at bounding box center [199, 6] width 399 height 13
click at [369, 5] on div at bounding box center [199, 6] width 399 height 13
click at [377, 7] on div at bounding box center [380, 9] width 30 height 7
click at [372, 8] on icon at bounding box center [371, 9] width 7 height 7
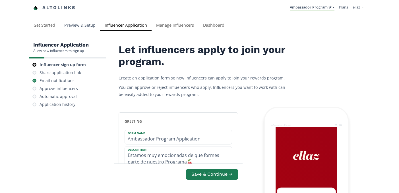
drag, startPoint x: 0, startPoint y: 0, endPoint x: 78, endPoint y: 25, distance: 82.1
click at [78, 25] on link "Preview & Setup" at bounding box center [80, 25] width 40 height 11
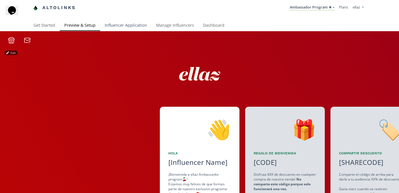
click at [140, 28] on link "Influencer Application" at bounding box center [125, 25] width 51 height 11
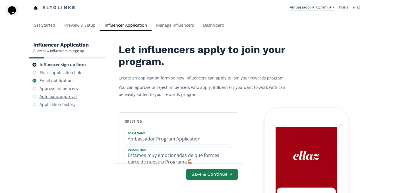
click at [66, 93] on div "Automatic approval" at bounding box center [67, 97] width 72 height 8
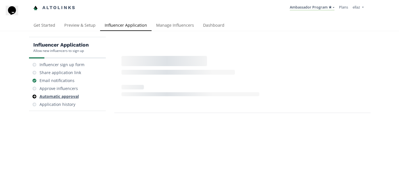
scroll to position [23, 0]
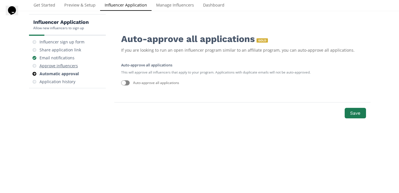
click at [61, 66] on div "Approve influencers" at bounding box center [59, 66] width 38 height 6
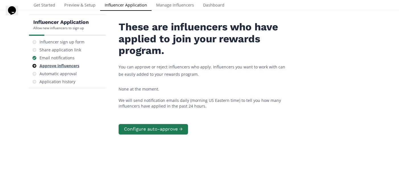
click at [59, 65] on div "Approve influencers" at bounding box center [60, 66] width 40 height 6
click at [64, 57] on div "Email notifications" at bounding box center [57, 58] width 35 height 6
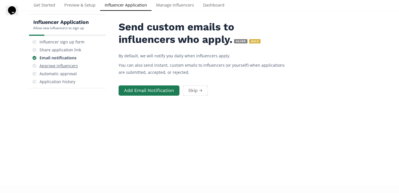
click at [67, 65] on div "Approve influencers" at bounding box center [59, 66] width 38 height 6
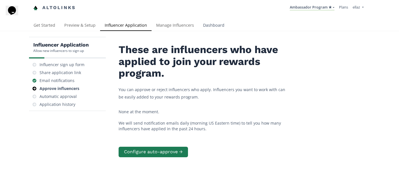
click at [204, 22] on link "Dashboard" at bounding box center [213, 25] width 30 height 11
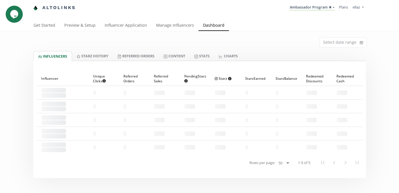
click at [182, 64] on div at bounding box center [199, 64] width 333 height 7
click at [179, 61] on div at bounding box center [199, 64] width 333 height 7
click at [178, 60] on link "Content" at bounding box center [174, 56] width 31 height 10
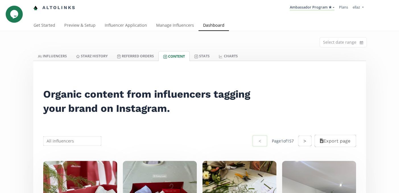
scroll to position [7, 0]
click at [128, 22] on link "Influencer Application" at bounding box center [125, 25] width 51 height 11
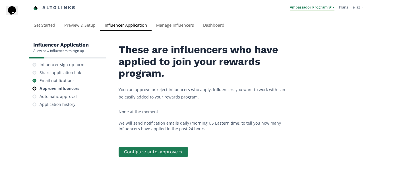
click at [321, 9] on link "Ambassador Program ★" at bounding box center [312, 8] width 45 height 6
